Goal: Transaction & Acquisition: Purchase product/service

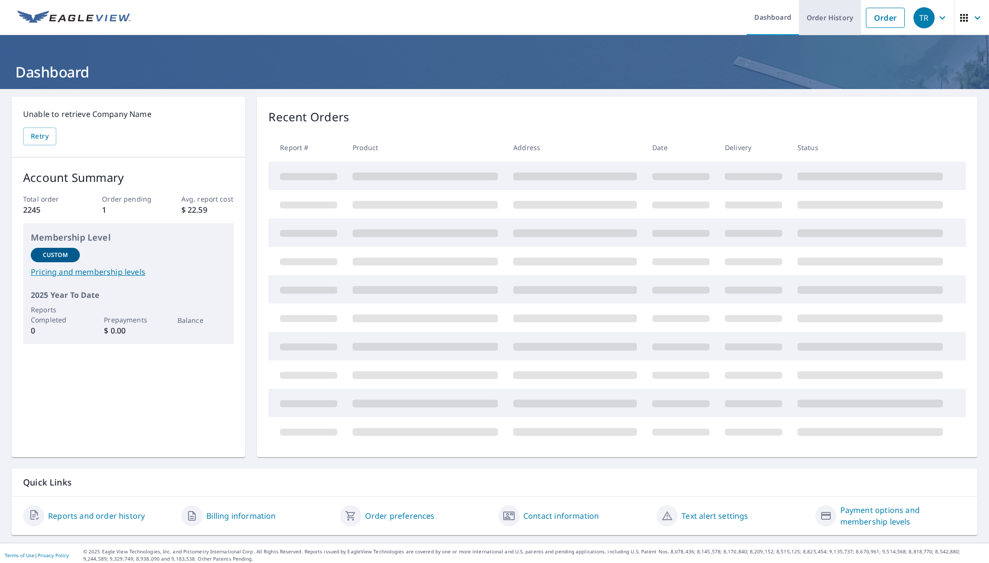
click at [824, 21] on link "Order History" at bounding box center [830, 17] width 62 height 35
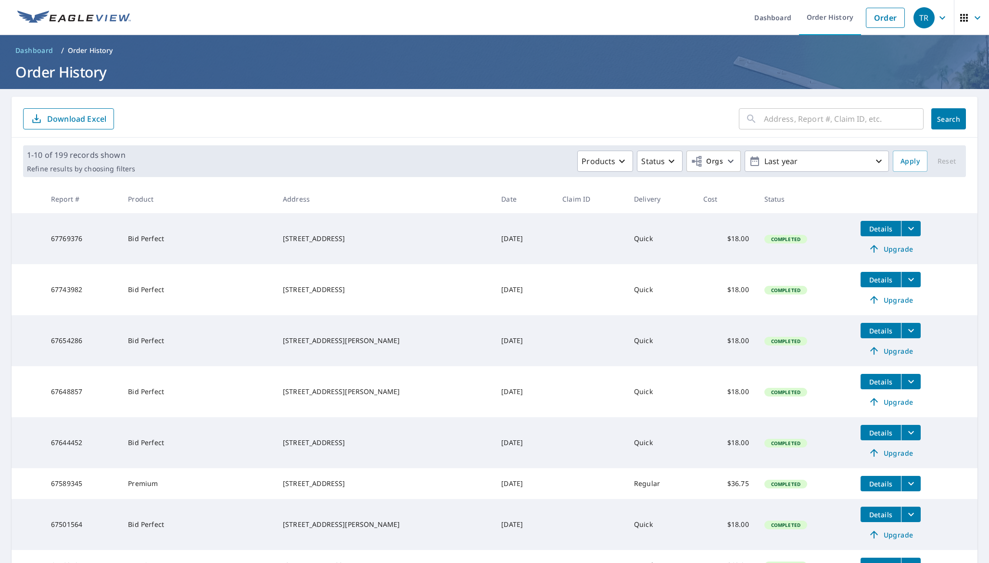
click at [799, 124] on input "text" at bounding box center [844, 118] width 160 height 27
type input "28587"
click button "Search" at bounding box center [949, 118] width 35 height 21
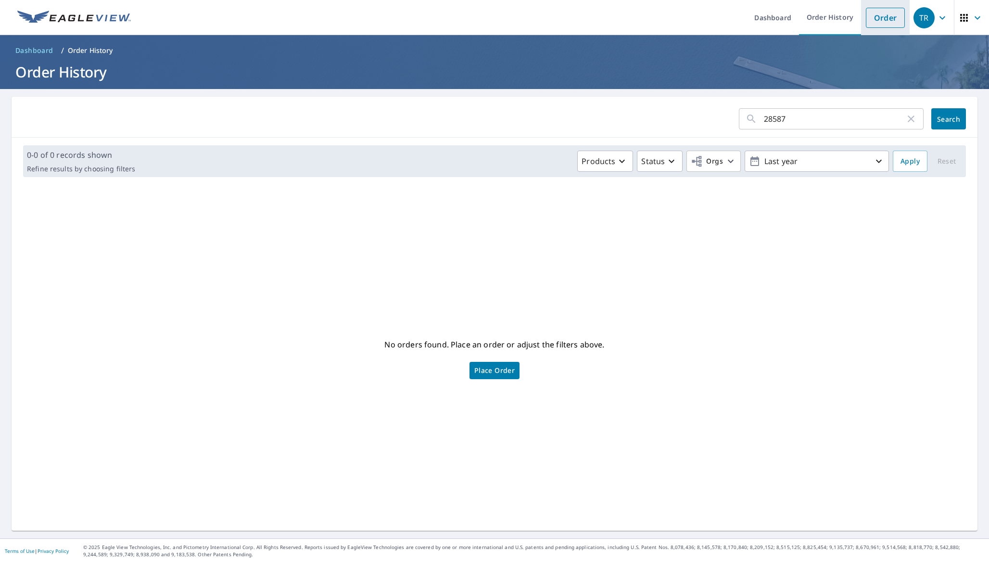
click at [867, 25] on link "Order" at bounding box center [885, 18] width 39 height 20
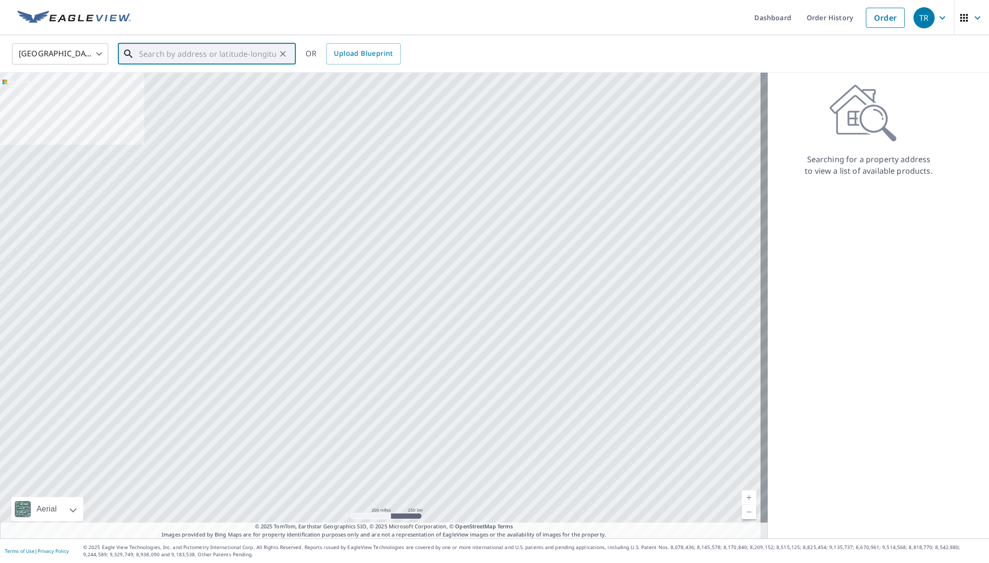
click at [223, 41] on input "text" at bounding box center [207, 53] width 137 height 27
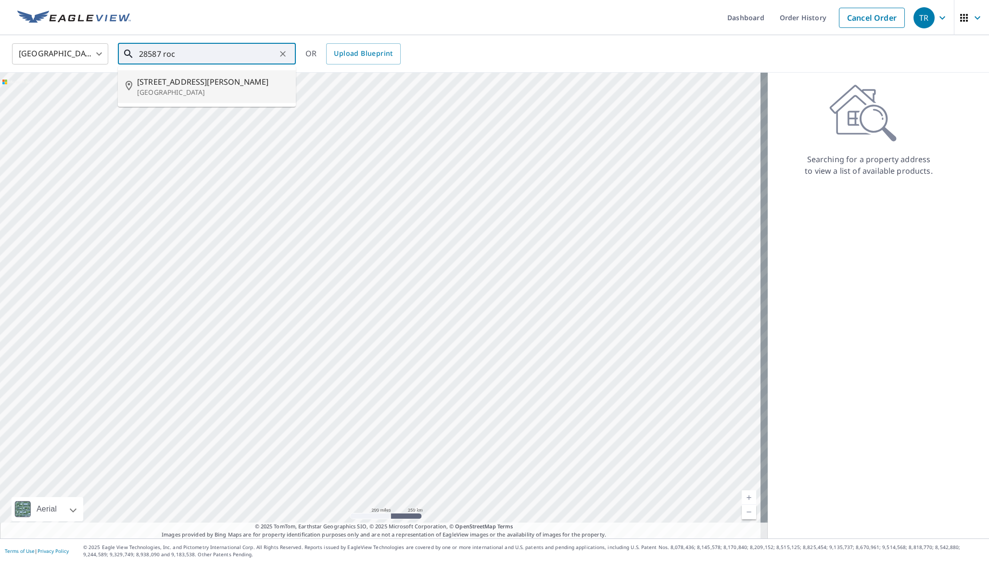
click at [175, 82] on span "[STREET_ADDRESS][PERSON_NAME]" at bounding box center [212, 82] width 151 height 12
type input "[STREET_ADDRESS][PERSON_NAME]"
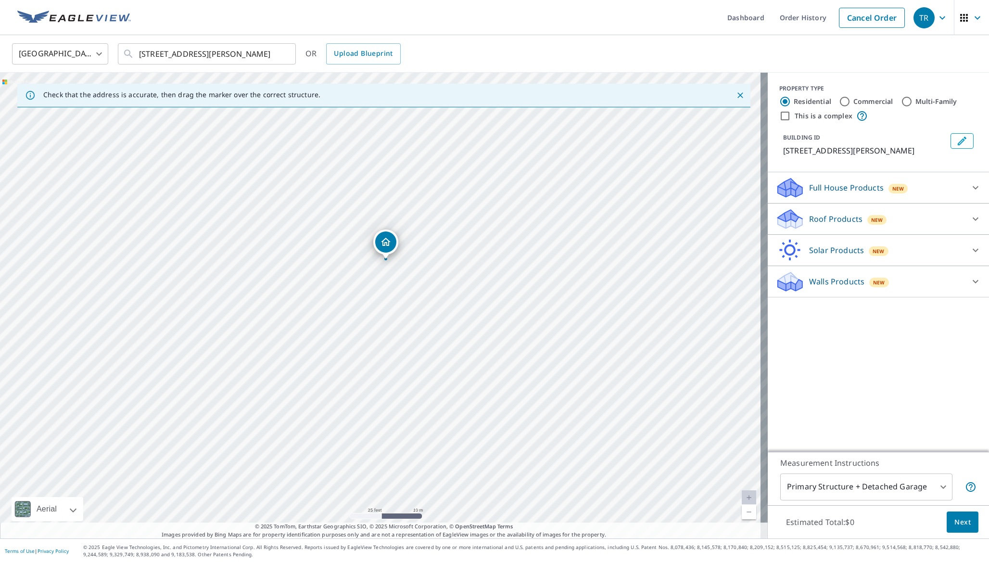
drag, startPoint x: 417, startPoint y: 262, endPoint x: 433, endPoint y: 310, distance: 50.8
click at [434, 310] on div "[STREET_ADDRESS][PERSON_NAME]" at bounding box center [384, 306] width 768 height 466
click at [919, 218] on div "Roof Products New" at bounding box center [870, 219] width 189 height 23
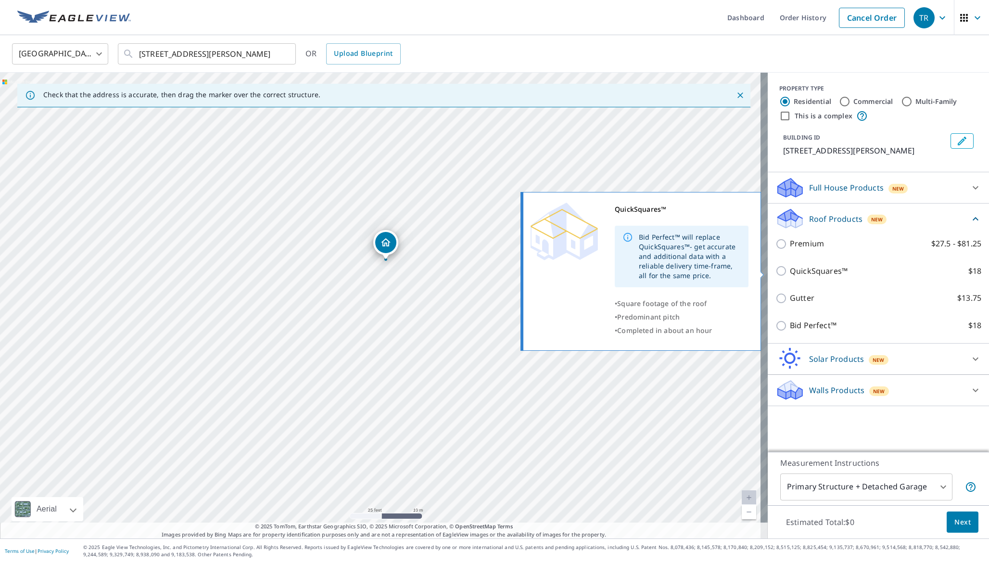
click at [811, 274] on p "QuickSquares™" at bounding box center [819, 271] width 58 height 12
click at [790, 274] on input "QuickSquares™ $18" at bounding box center [783, 271] width 14 height 12
checkbox input "true"
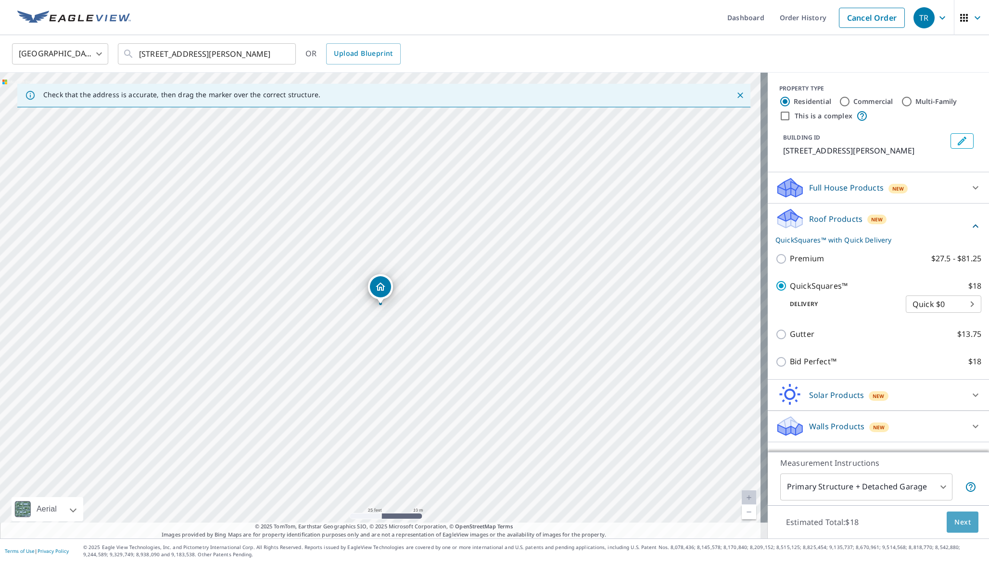
click at [960, 527] on span "Next" at bounding box center [963, 522] width 16 height 12
